Goal: Navigation & Orientation: Find specific page/section

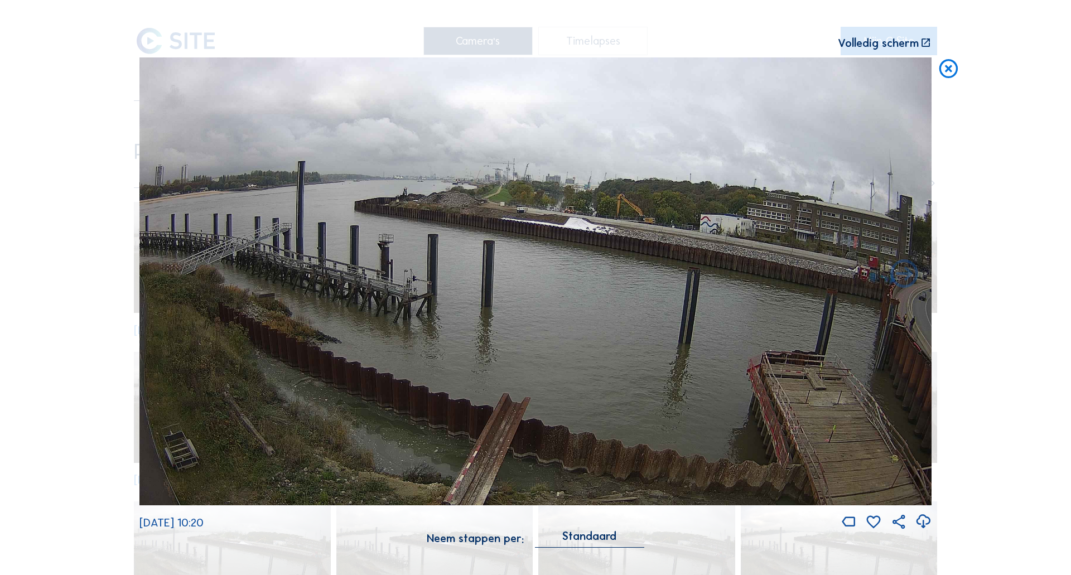
click at [458, 196] on img at bounding box center [535, 281] width 792 height 448
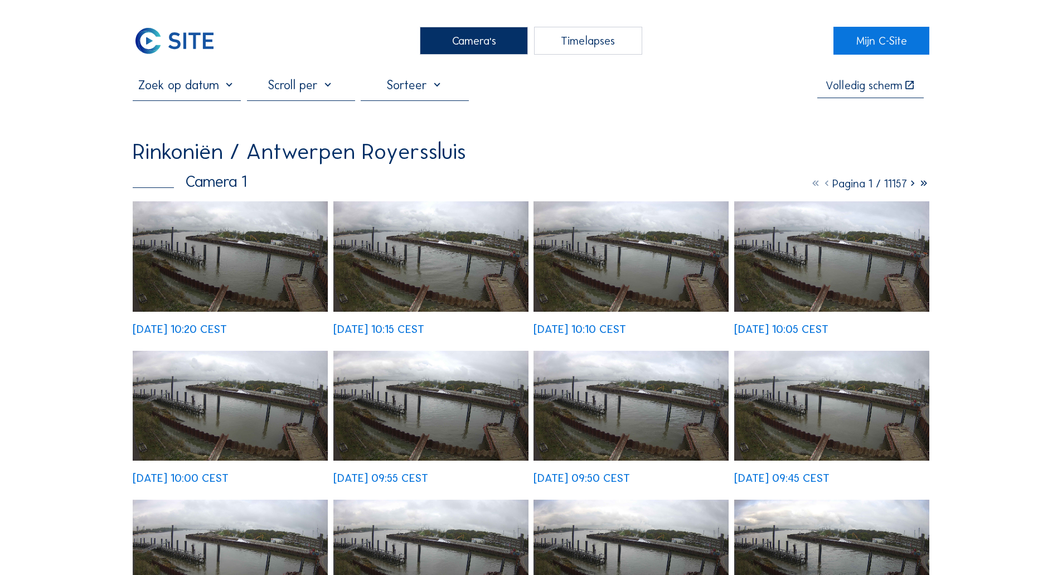
click at [170, 47] on img at bounding box center [175, 41] width 84 height 28
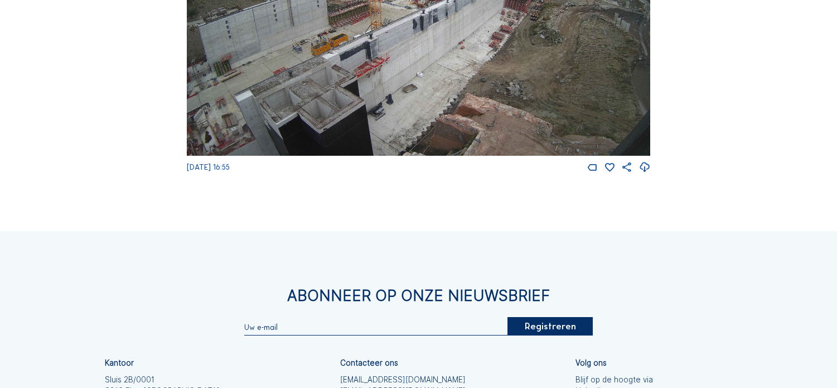
scroll to position [1575, 0]
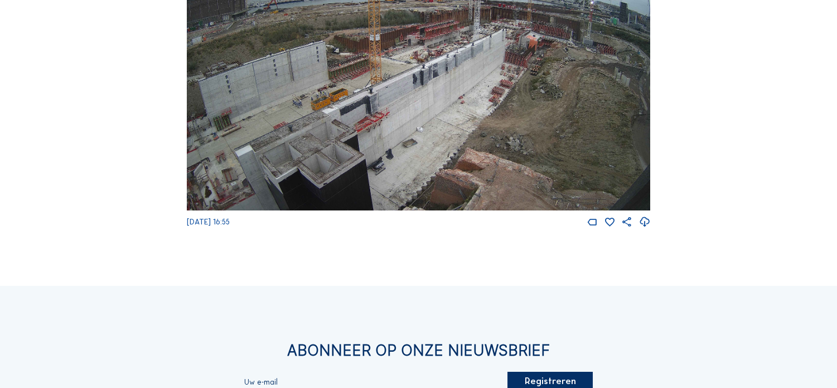
click at [284, 125] on img at bounding box center [418, 80] width 463 height 260
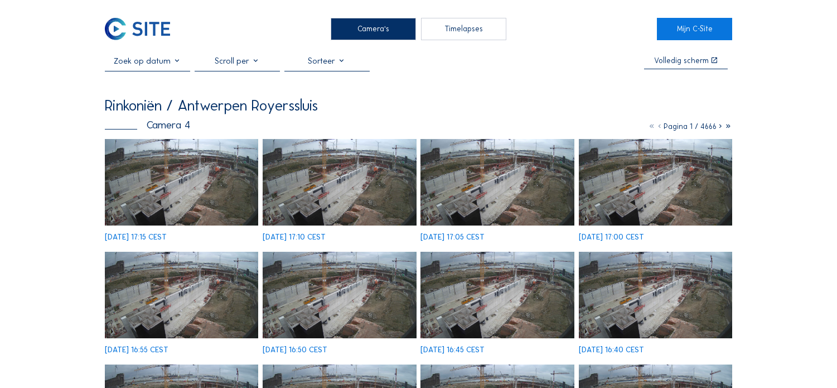
click at [204, 188] on img at bounding box center [182, 182] width 154 height 86
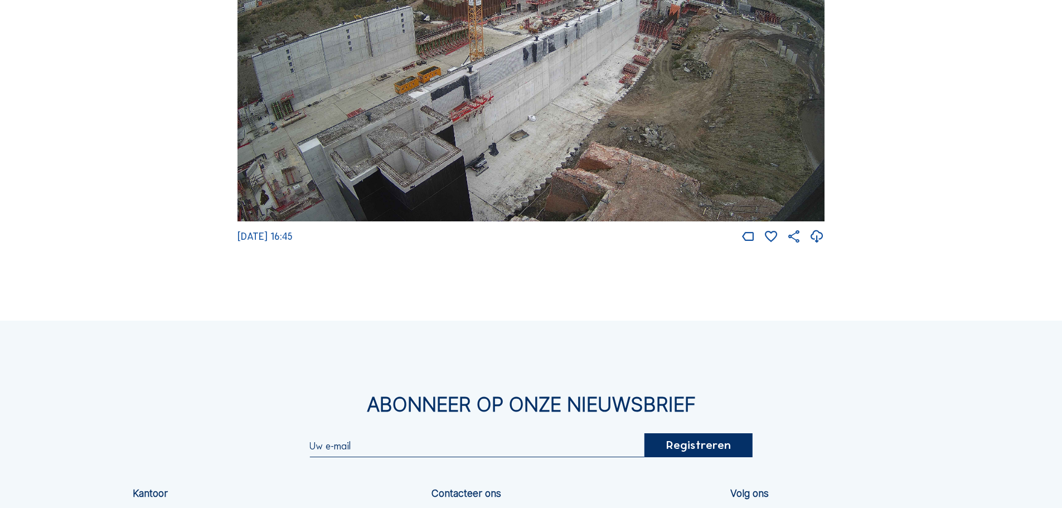
scroll to position [1841, 0]
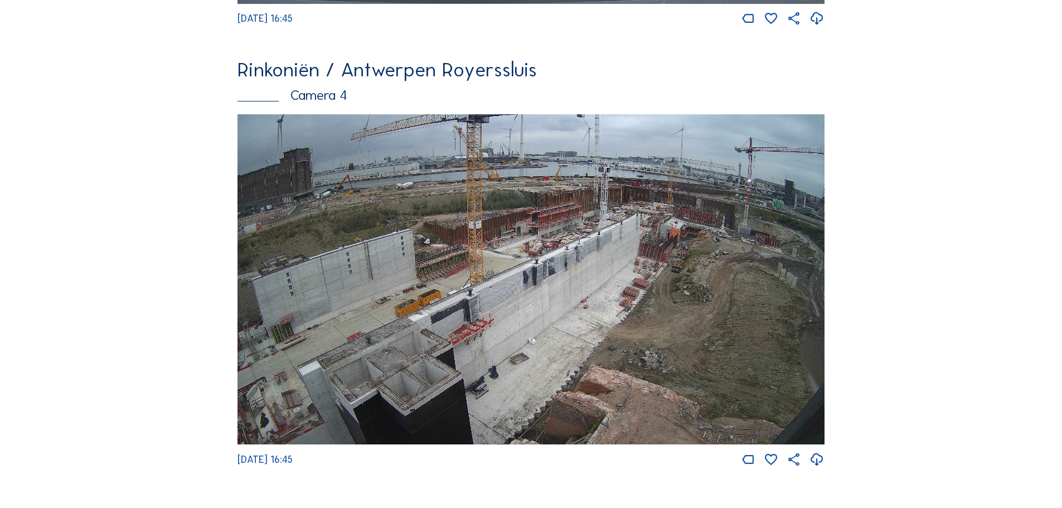
click at [457, 286] on img at bounding box center [531, 279] width 587 height 331
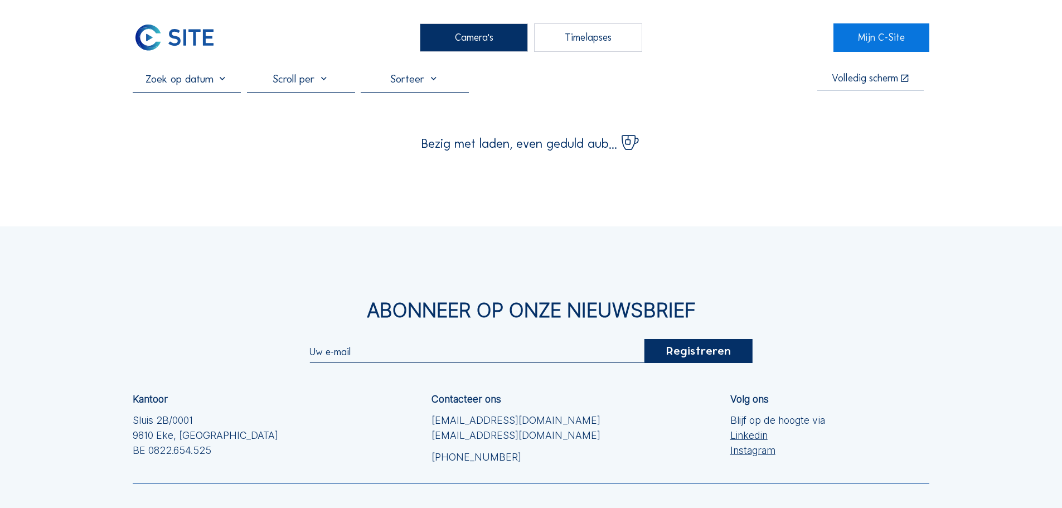
click at [187, 43] on img at bounding box center [175, 37] width 84 height 28
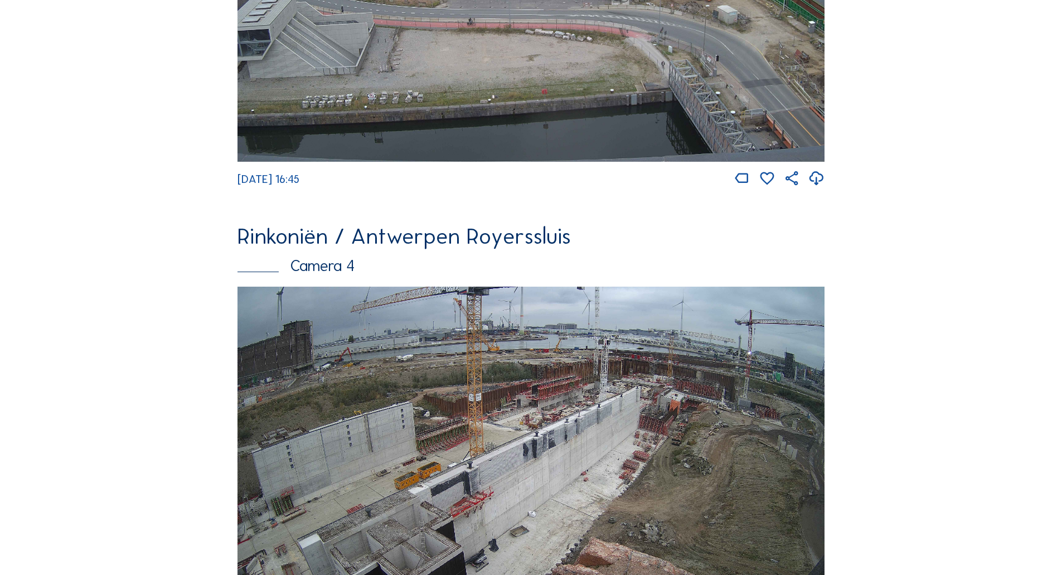
scroll to position [1576, 0]
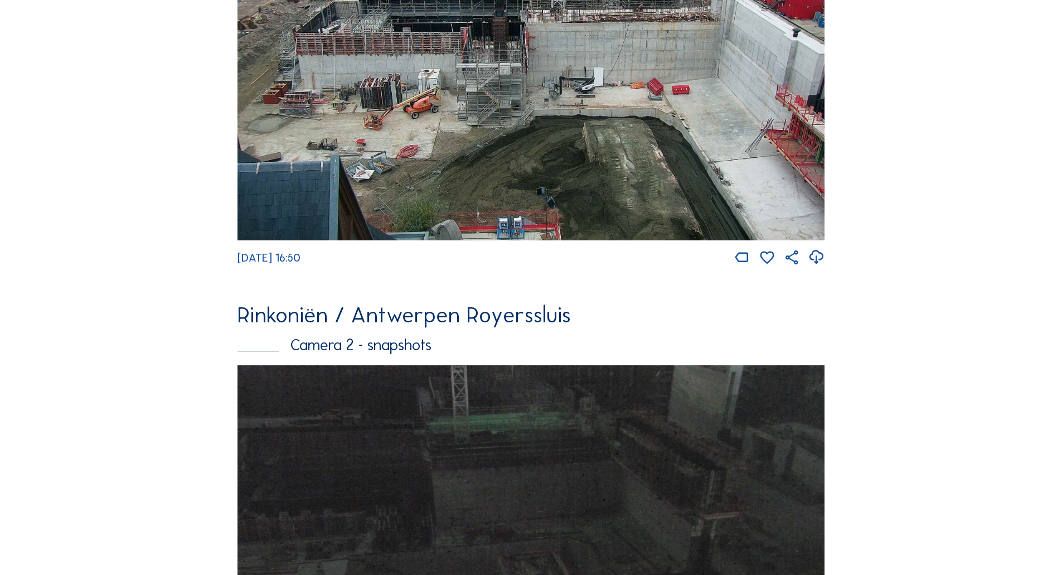
scroll to position [1075, 0]
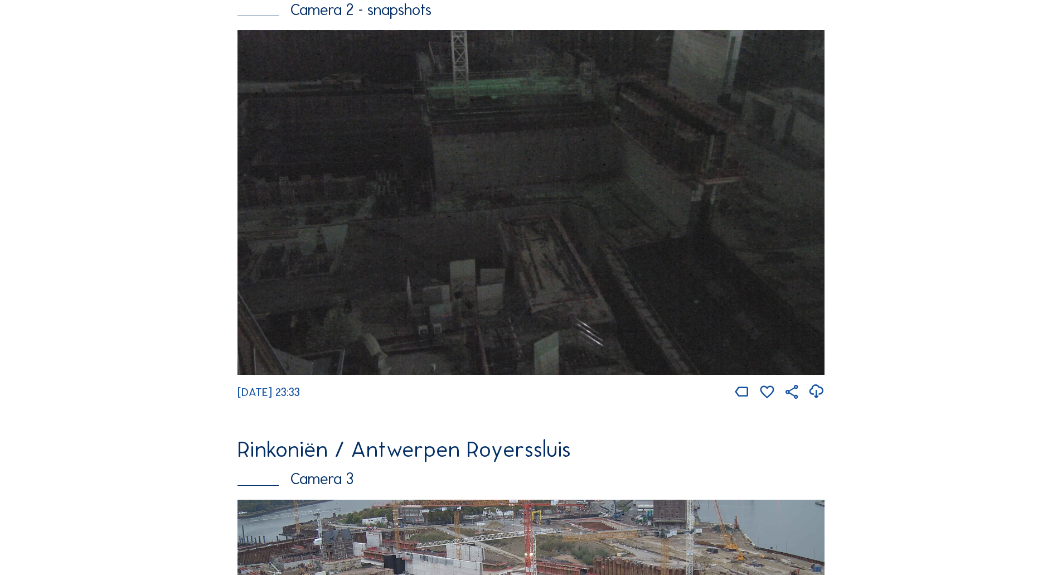
click at [892, 389] on div "Feed Fotoshow Kaart Zoeken Volledig scherm Rinkoniën / Antwerpen Royerssluis Ca…" at bounding box center [531, 156] width 797 height 2309
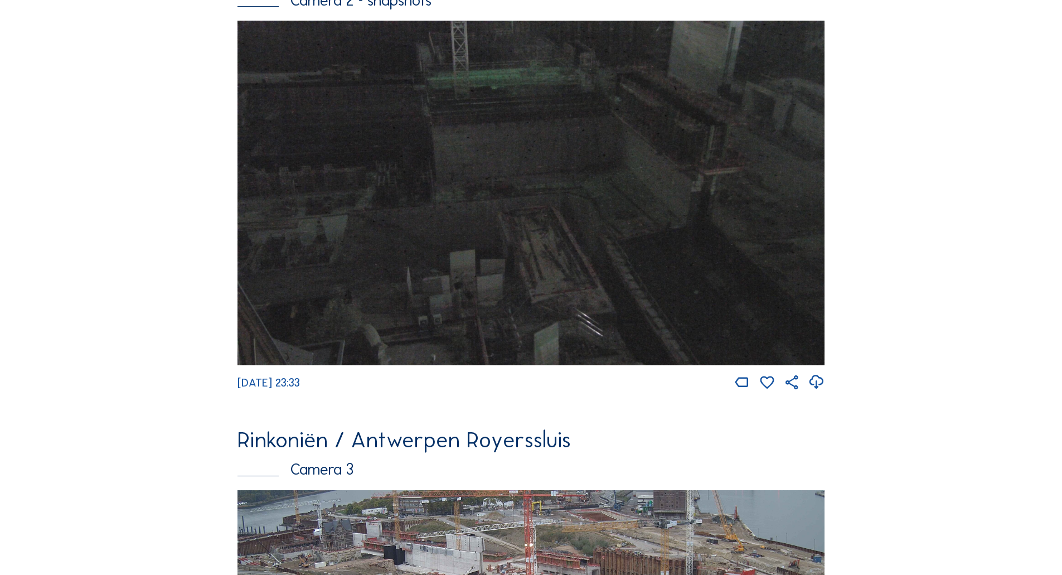
scroll to position [964, 0]
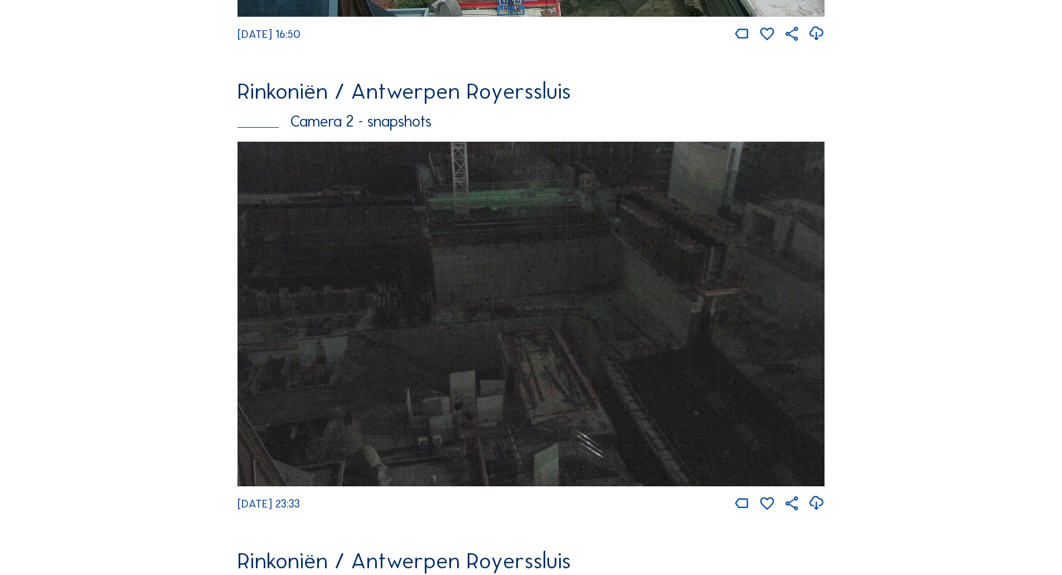
click at [692, 384] on img at bounding box center [531, 314] width 587 height 345
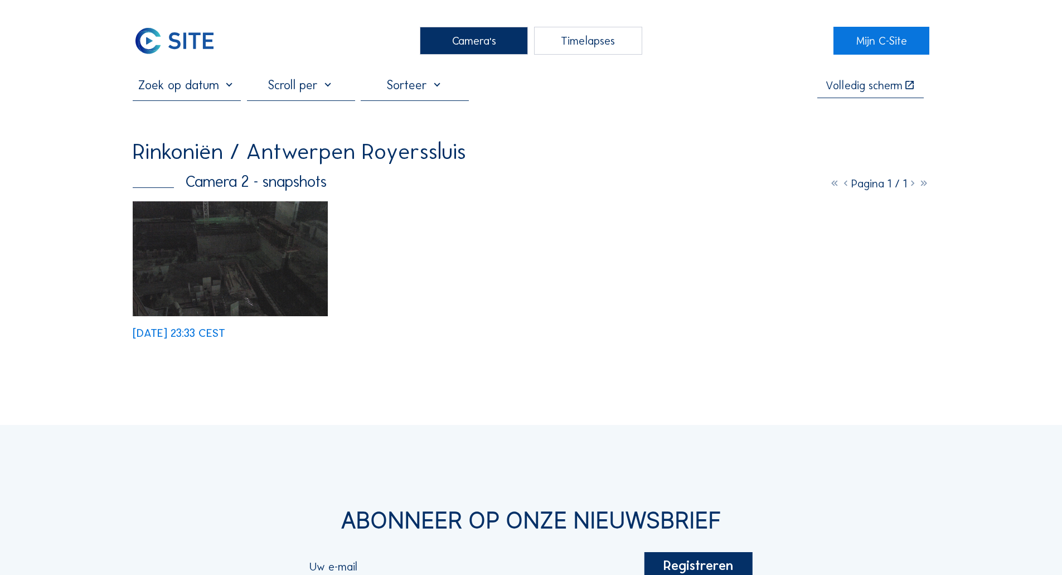
click at [263, 245] on img at bounding box center [230, 258] width 195 height 114
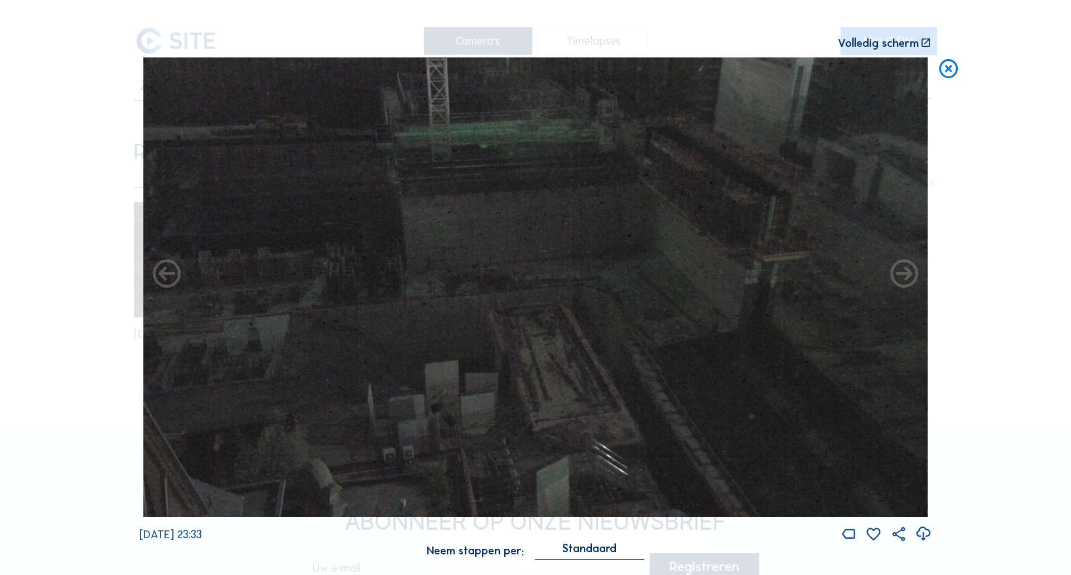
click at [955, 75] on icon at bounding box center [948, 68] width 22 height 23
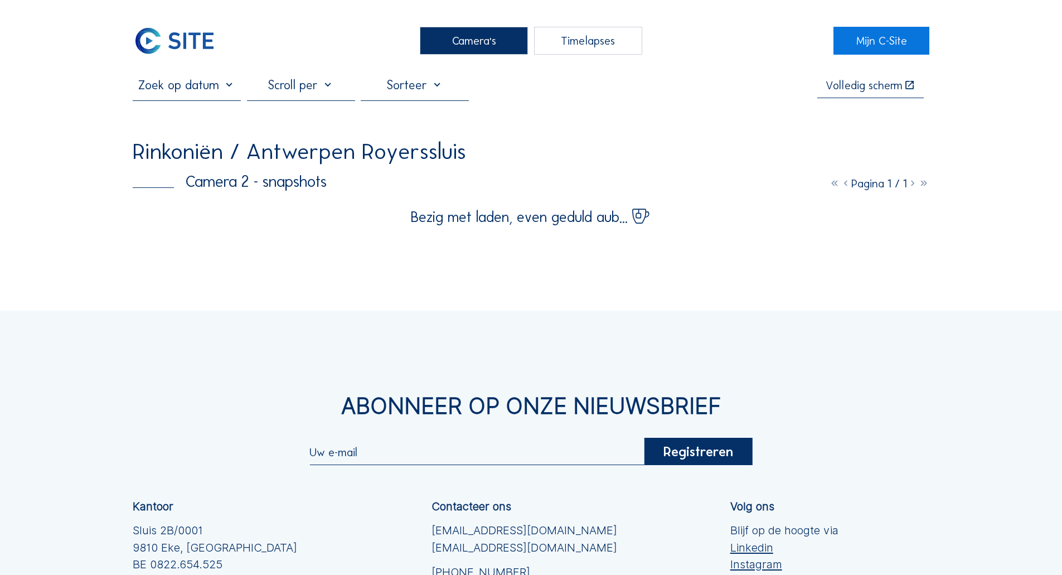
click at [191, 42] on img at bounding box center [175, 41] width 84 height 28
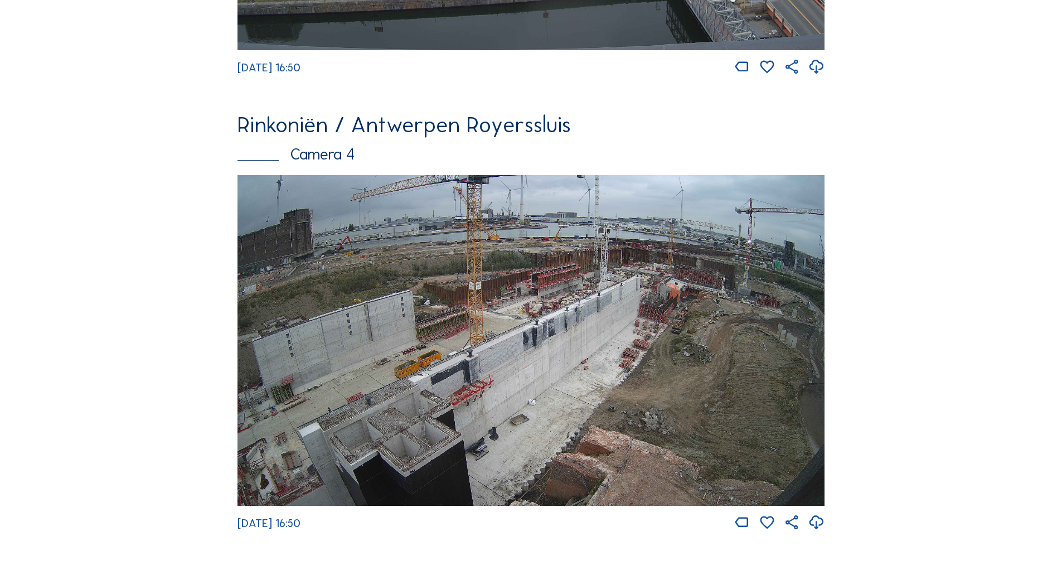
scroll to position [2078, 0]
